Goal: Register for event/course

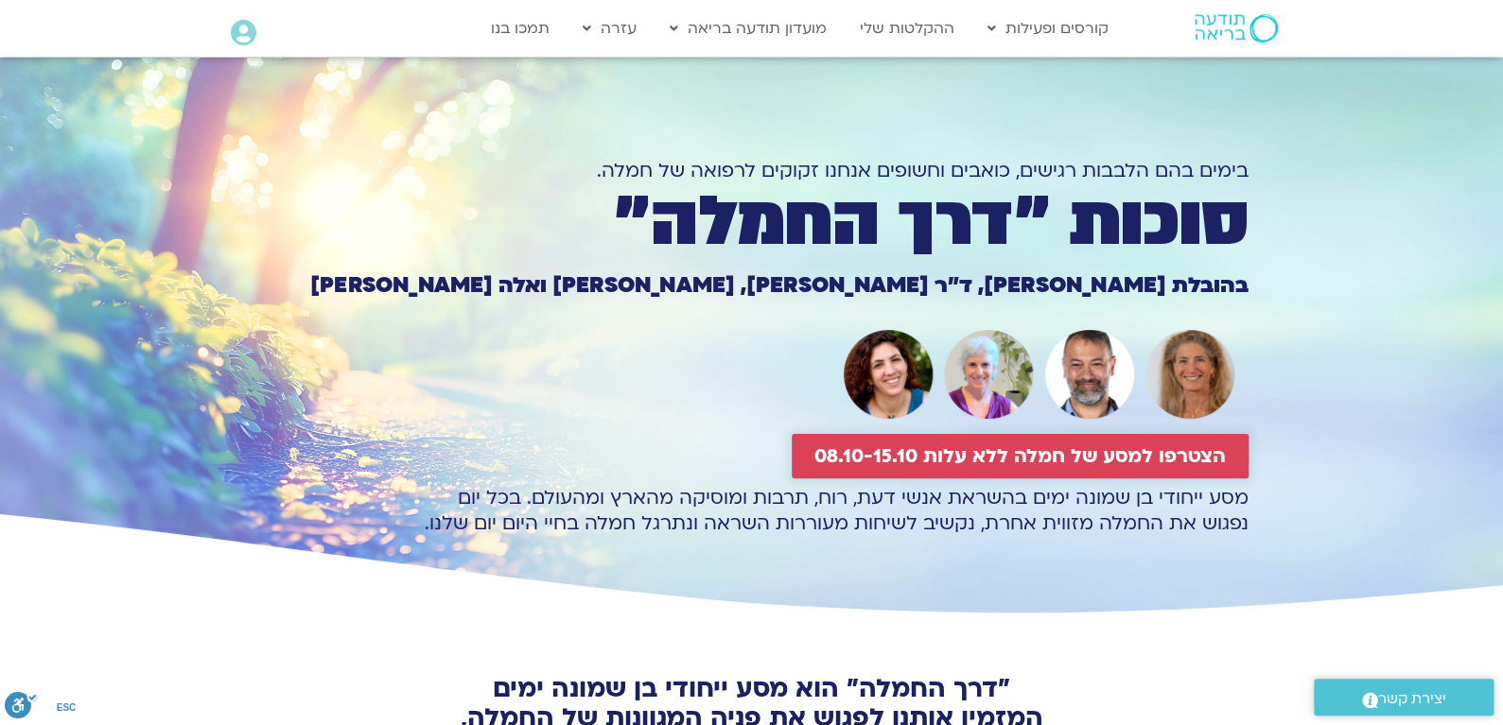
click at [1098, 456] on span "הצטרפו למסע של חמלה ללא עלות 08.10-15.10" at bounding box center [1019, 456] width 411 height 22
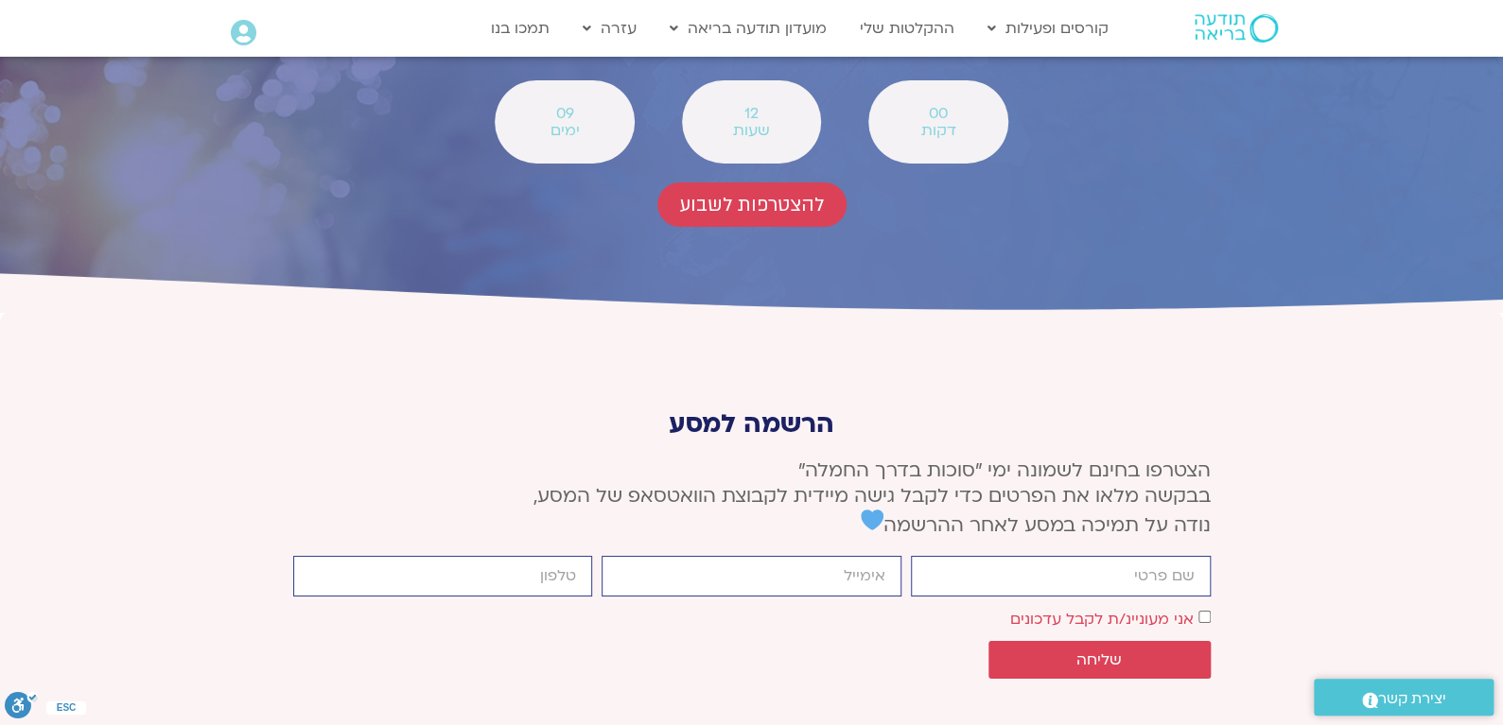
scroll to position [6996, 0]
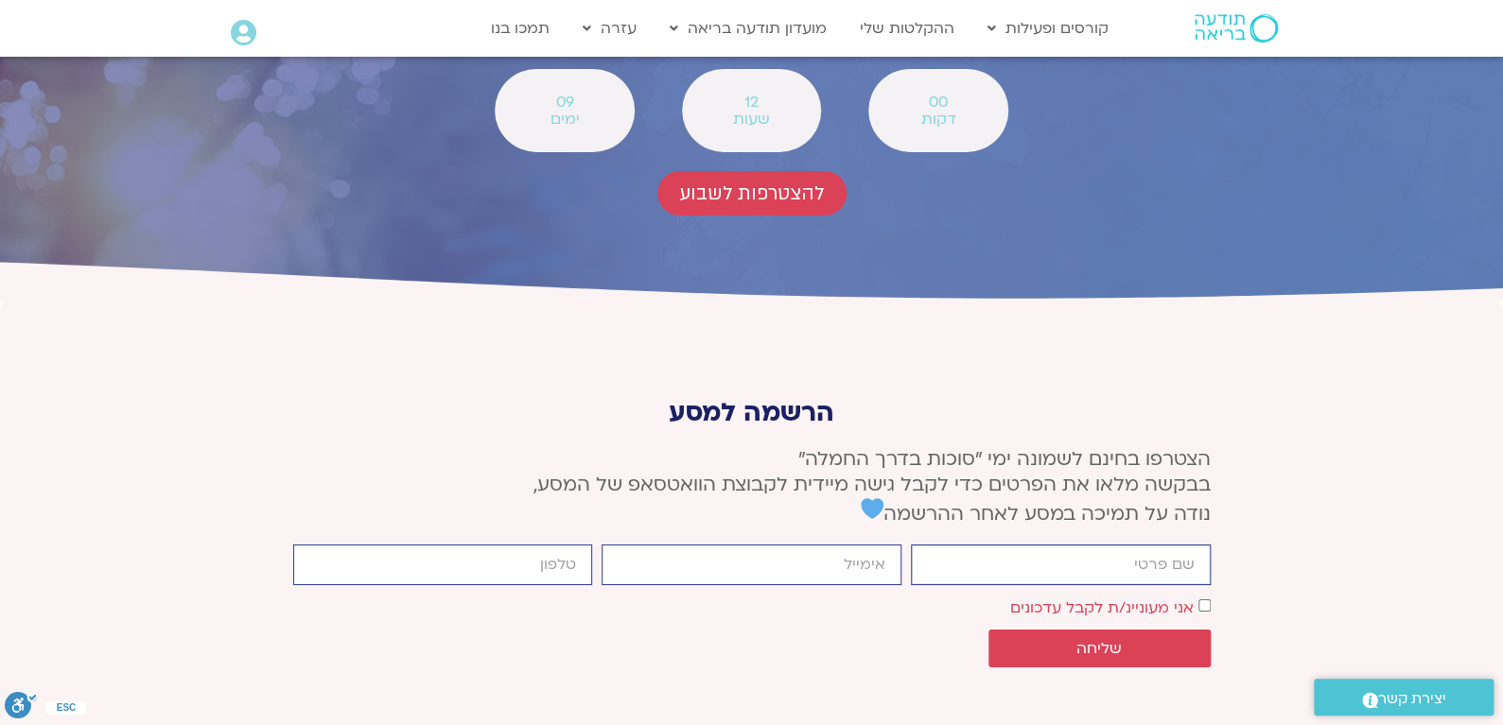
click at [1117, 545] on input "firstname" at bounding box center [1061, 565] width 300 height 41
type input "[PERSON_NAME]"
type input "[EMAIL_ADDRESS][DOMAIN_NAME]"
type input "0523474306"
click at [1165, 640] on span "שליחה" at bounding box center [1099, 648] width 177 height 17
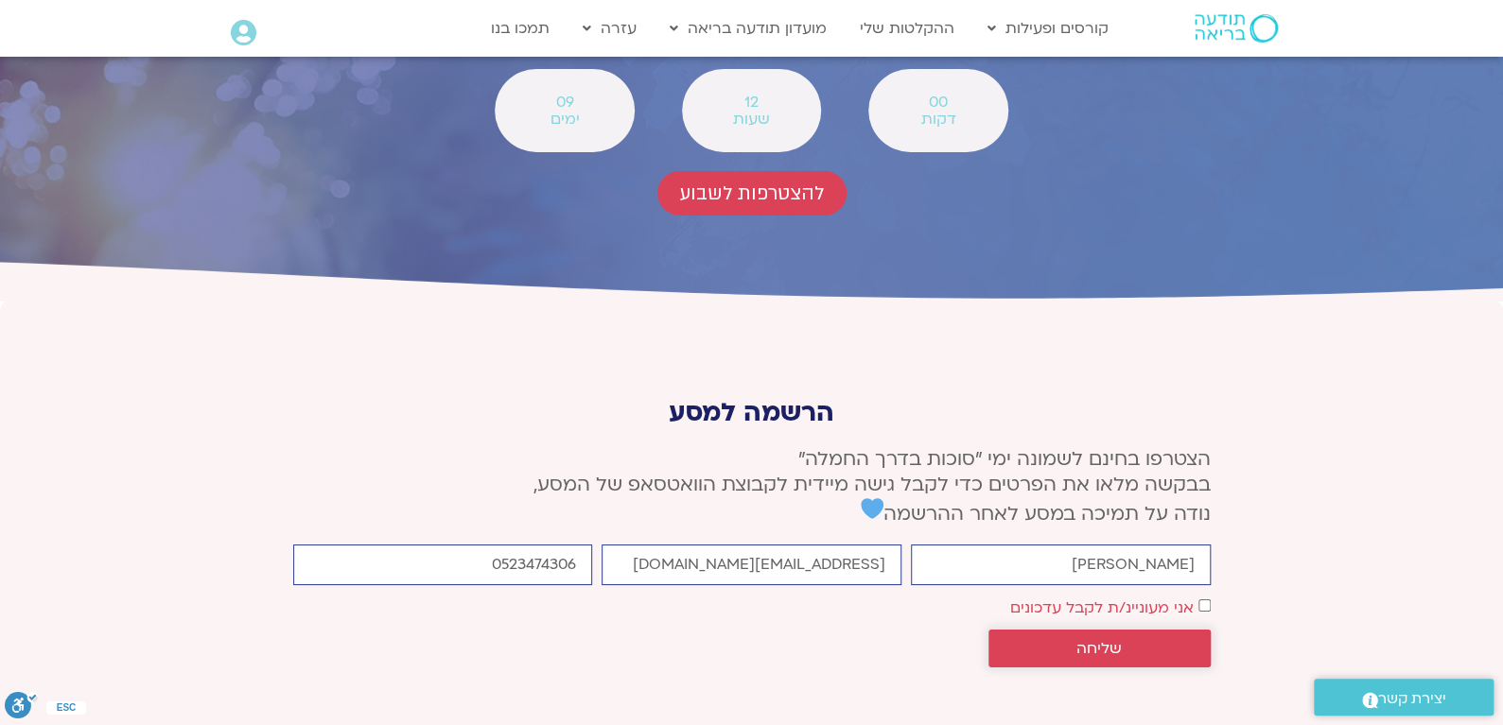
click at [1099, 640] on span "שליחה" at bounding box center [1098, 648] width 45 height 17
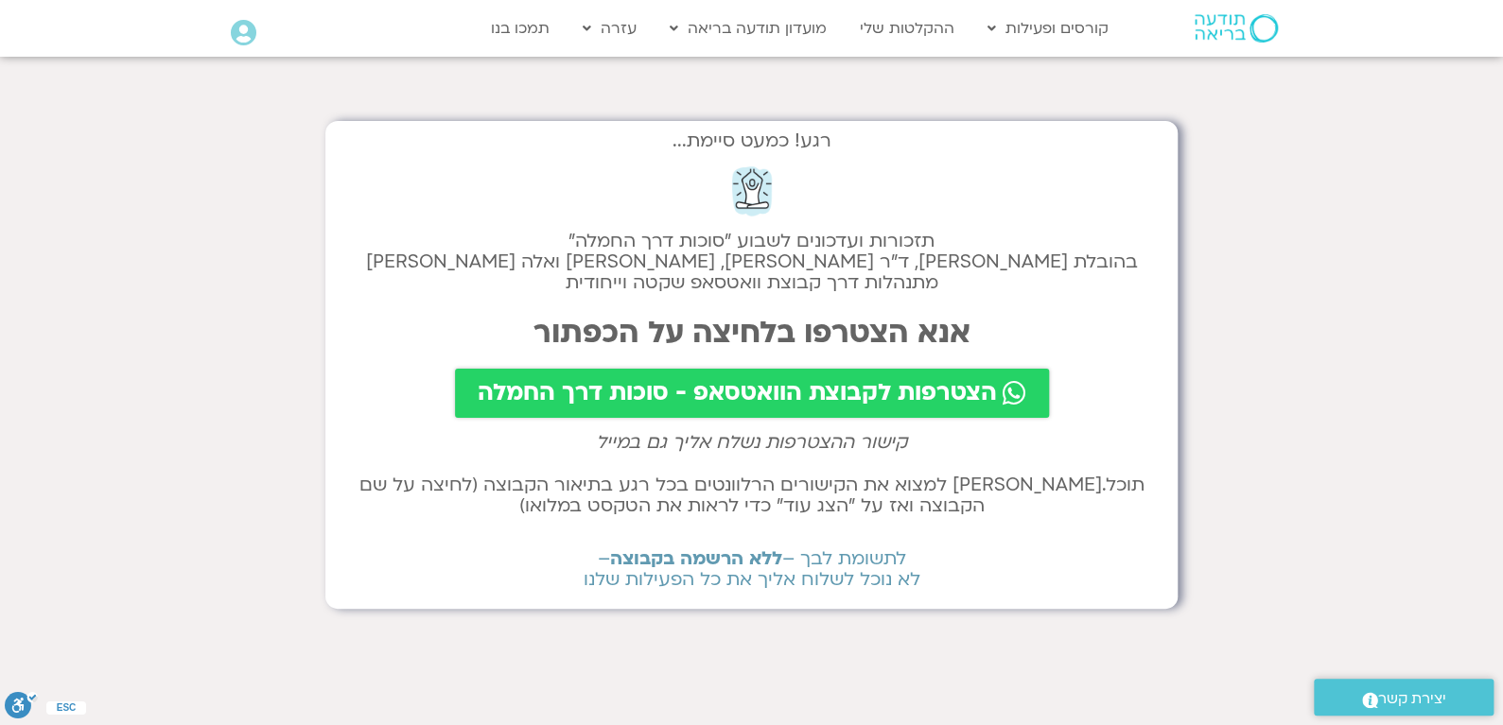
click at [734, 392] on span "הצטרפות לקבוצת הוואטסאפ - סוכות דרך החמלה" at bounding box center [737, 393] width 519 height 26
